Goal: Entertainment & Leisure: Consume media (video, audio)

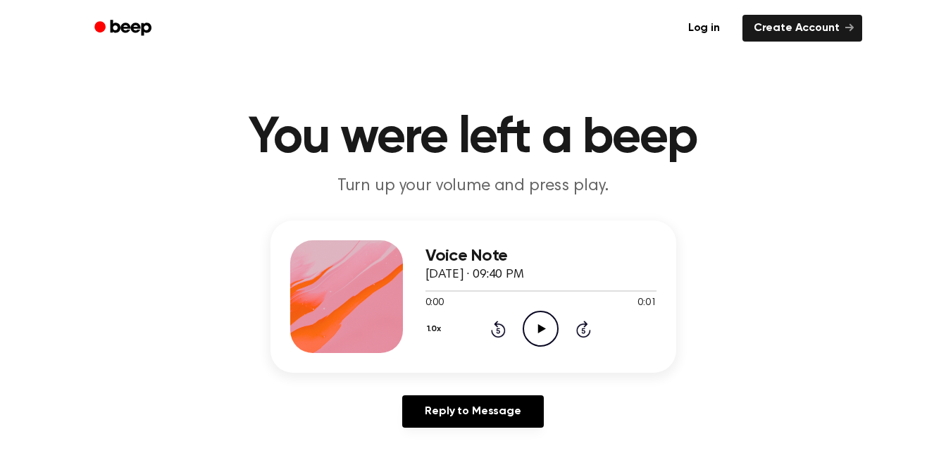
click at [543, 317] on icon "Play Audio" at bounding box center [541, 329] width 36 height 36
click at [548, 317] on icon "Play Audio" at bounding box center [541, 329] width 36 height 36
click at [549, 317] on icon "Play Audio" at bounding box center [541, 329] width 36 height 36
click at [551, 326] on icon "Play Audio" at bounding box center [541, 329] width 36 height 36
click at [552, 328] on icon "Play Audio" at bounding box center [541, 329] width 36 height 36
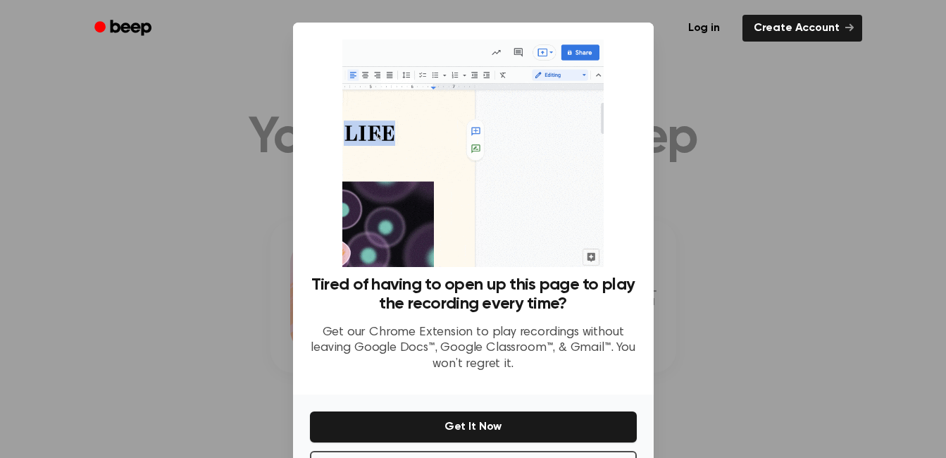
click at [552, 328] on p "Get our Chrome Extension to play recordings without leaving Google Docs™, Googl…" at bounding box center [473, 349] width 327 height 48
click at [782, 268] on div at bounding box center [473, 229] width 946 height 458
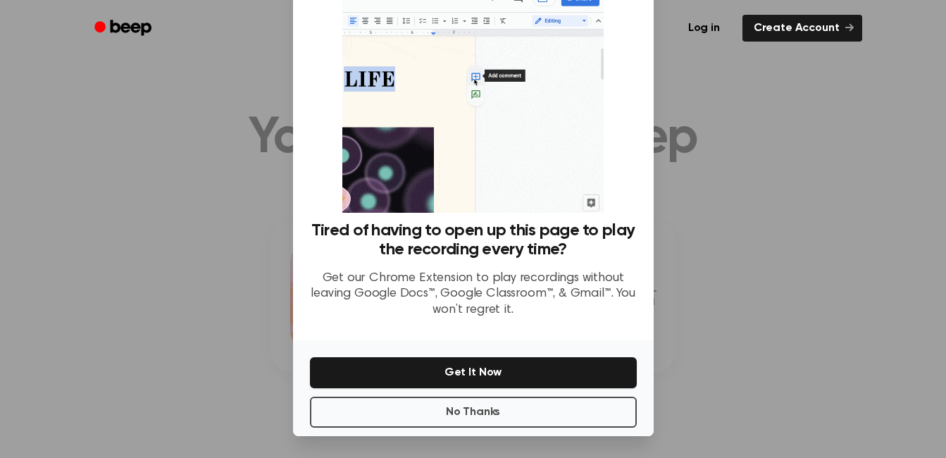
scroll to position [54, 0]
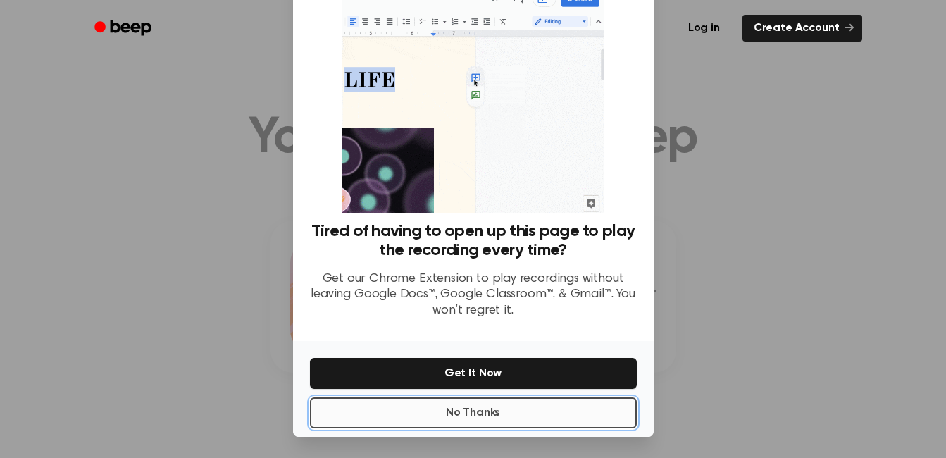
click at [497, 407] on button "No Thanks" at bounding box center [473, 412] width 327 height 31
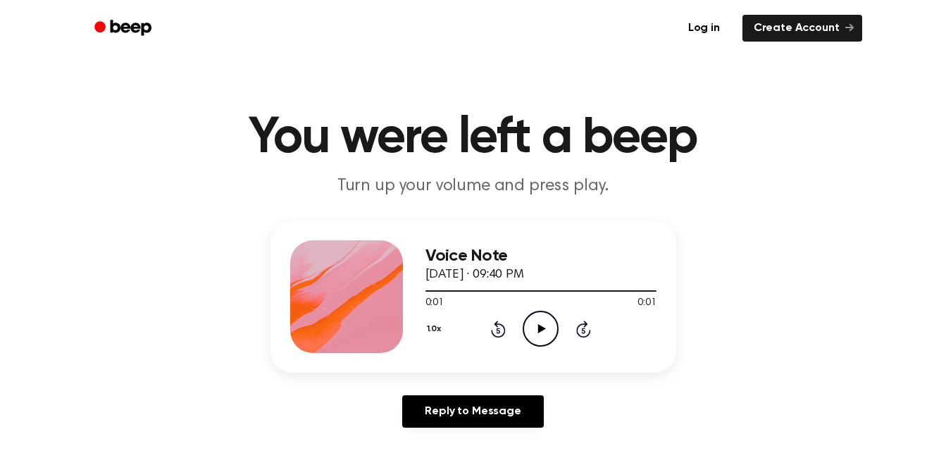
click at [530, 311] on icon "Play Audio" at bounding box center [541, 329] width 36 height 36
